Goal: Task Accomplishment & Management: Complete application form

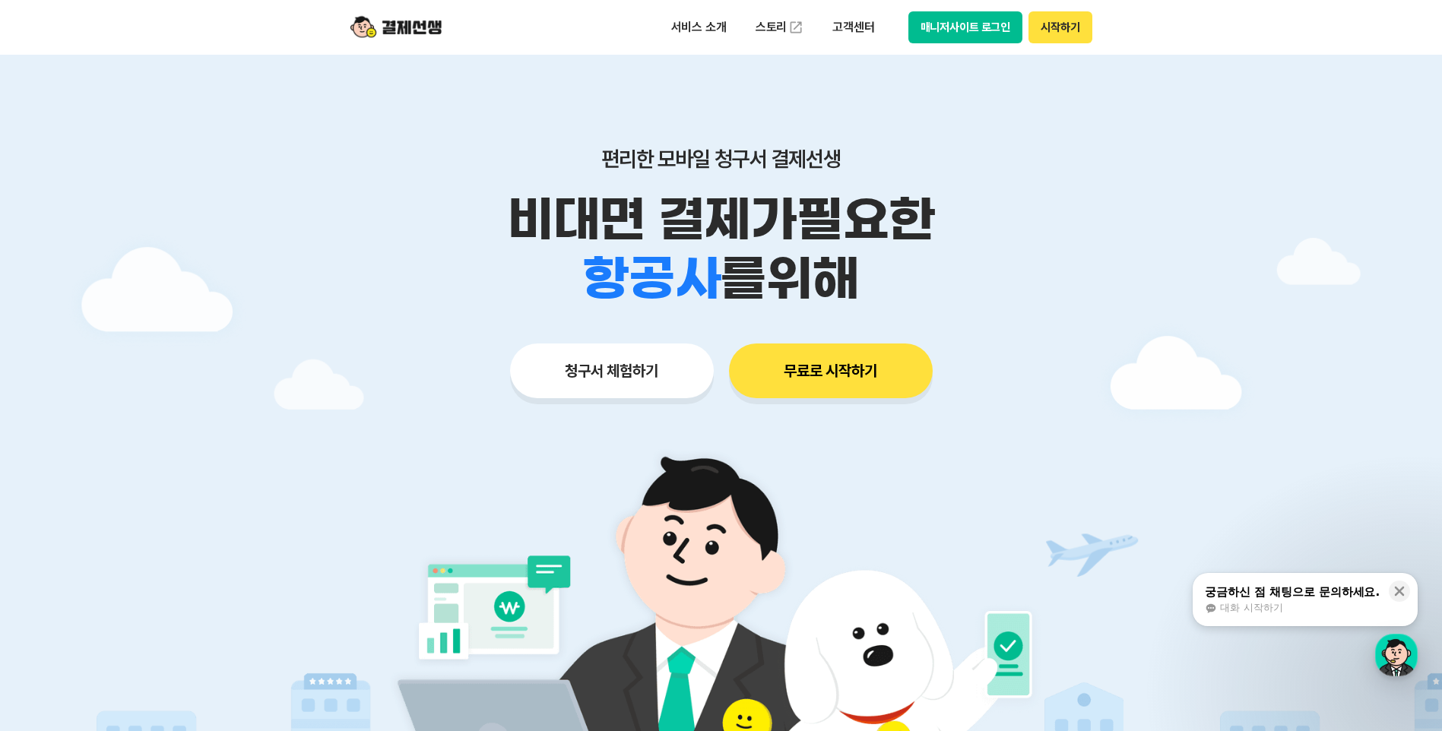
click at [1062, 29] on button "시작하기" at bounding box center [1060, 27] width 63 height 32
click at [1060, 21] on button "시작하기" at bounding box center [1060, 27] width 63 height 32
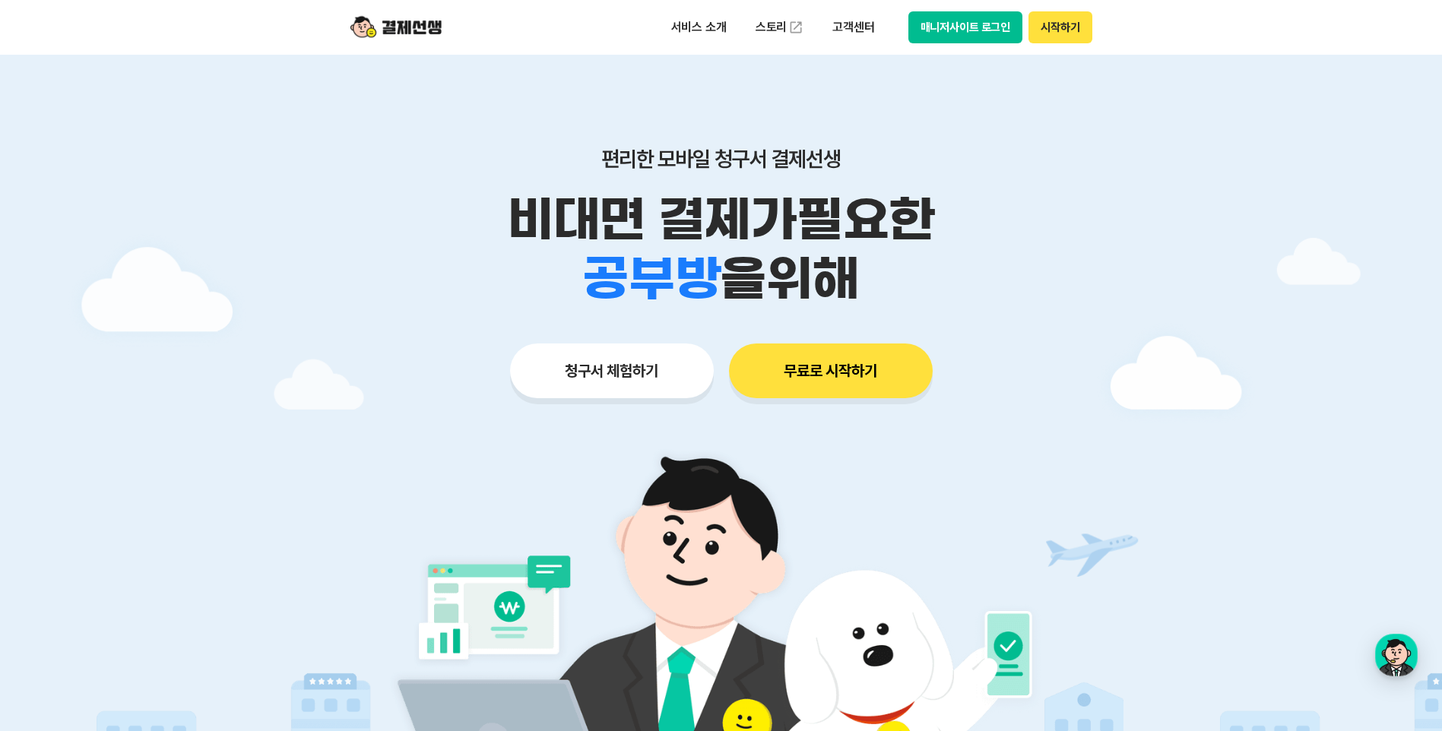
click at [1062, 27] on button "시작하기" at bounding box center [1060, 27] width 63 height 32
click at [1054, 22] on button "시작하기" at bounding box center [1060, 27] width 63 height 32
